Goal: Task Accomplishment & Management: Manage account settings

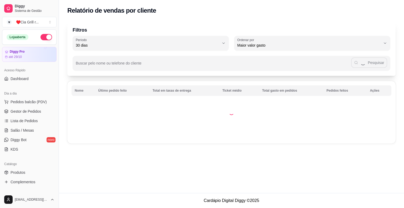
select select "30"
select select "HIGHEST_TOTAL_SPENT_WITH_ORDERS"
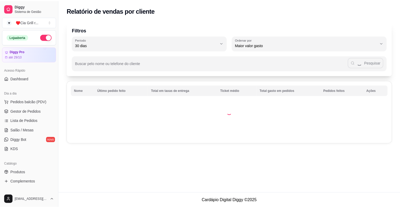
scroll to position [171, 0]
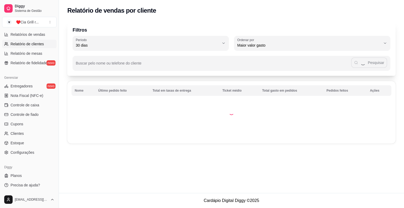
click at [30, 46] on span "Relatório de clientes" at bounding box center [27, 43] width 33 height 5
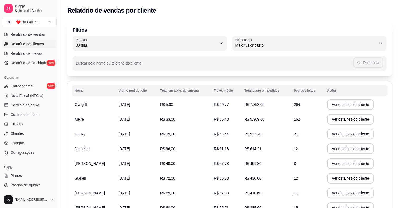
click at [57, 32] on button "Toggle Sidebar" at bounding box center [59, 104] width 4 height 208
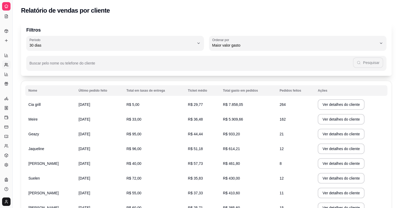
scroll to position [64, 0]
click at [13, 32] on button "Toggle Sidebar" at bounding box center [12, 104] width 4 height 208
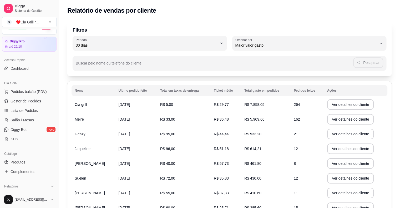
scroll to position [8, 0]
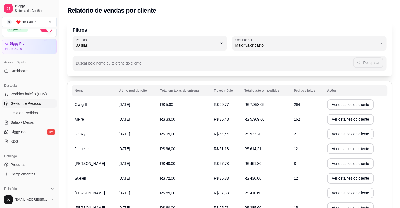
click at [21, 102] on span "Gestor de Pedidos" at bounding box center [26, 103] width 31 height 5
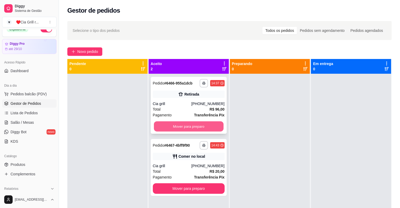
click at [183, 123] on button "Mover para preparo" at bounding box center [189, 126] width 70 height 10
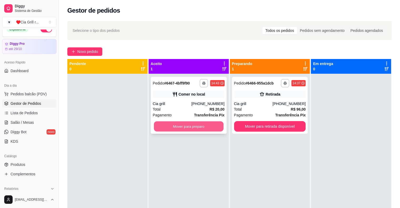
click at [194, 124] on button "Mover para preparo" at bounding box center [189, 126] width 70 height 10
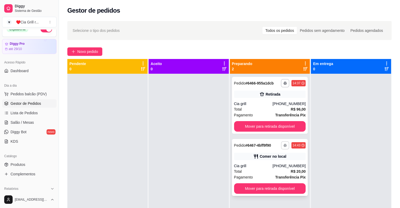
click at [284, 143] on button "button" at bounding box center [285, 145] width 8 height 8
click at [274, 164] on button "IMPRESSORA" at bounding box center [268, 163] width 38 height 8
click at [288, 141] on div "**********" at bounding box center [293, 145] width 25 height 8
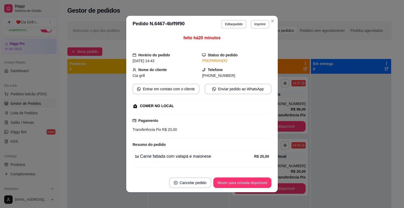
click at [272, 129] on div "feito há 20 minutos Horário do pedido [DATE] 14:43 Status do pedido PREPARANDO …" at bounding box center [202, 103] width 152 height 141
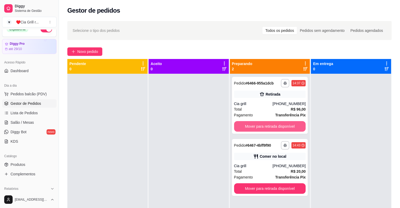
click at [289, 126] on button "Mover para retirada disponível" at bounding box center [270, 126] width 72 height 11
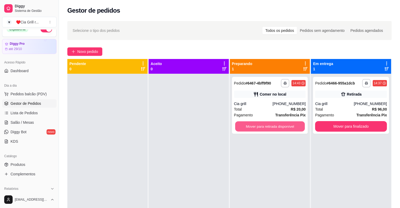
click at [289, 126] on button "Mover para retirada disponível" at bounding box center [270, 126] width 70 height 10
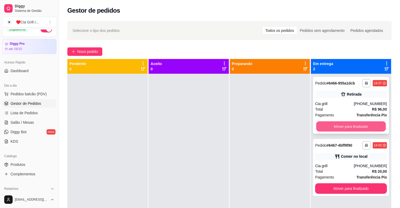
click at [327, 127] on button "Mover para finalizado" at bounding box center [351, 126] width 70 height 10
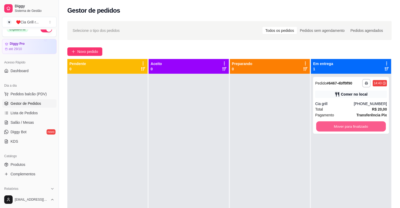
click at [327, 127] on button "Mover para finalizado" at bounding box center [351, 126] width 70 height 10
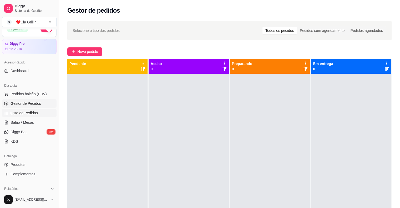
click at [32, 116] on link "Lista de Pedidos" at bounding box center [29, 113] width 54 height 8
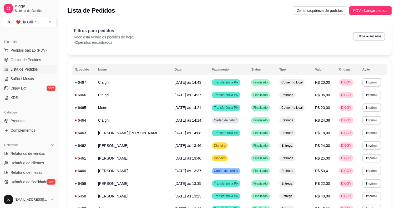
scroll to position [64, 0]
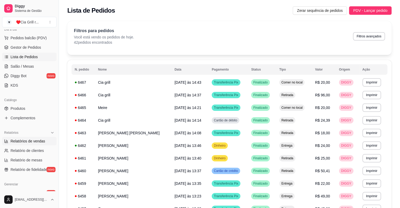
click at [29, 141] on span "Relatórios de vendas" at bounding box center [28, 140] width 35 height 5
select select "ALL"
select select "0"
